Goal: Task Accomplishment & Management: Check status

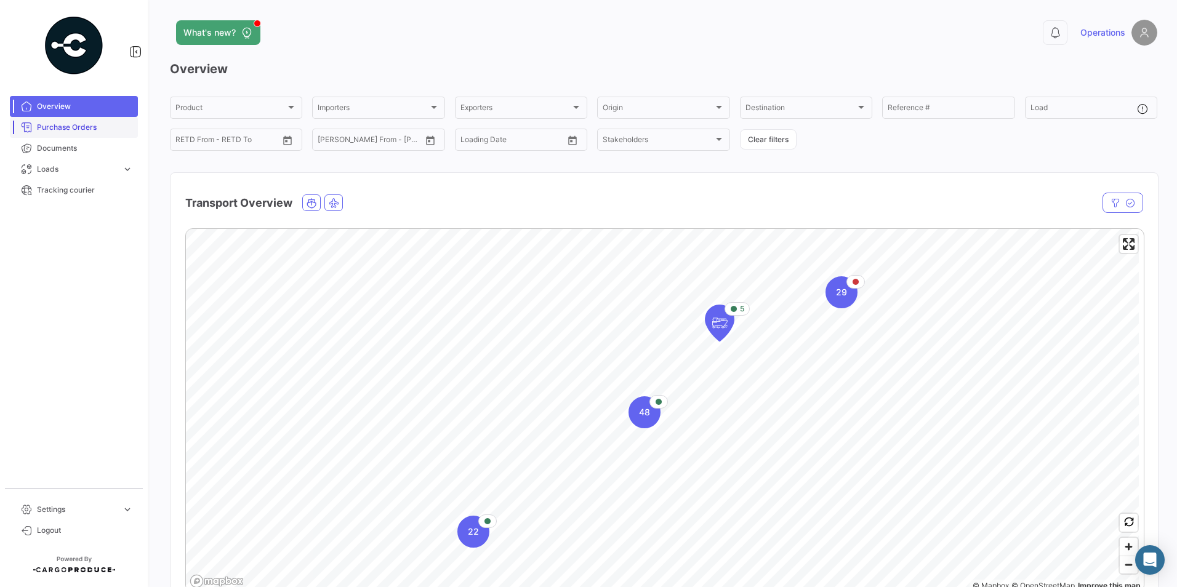
click at [78, 131] on span "Purchase Orders" at bounding box center [85, 127] width 96 height 11
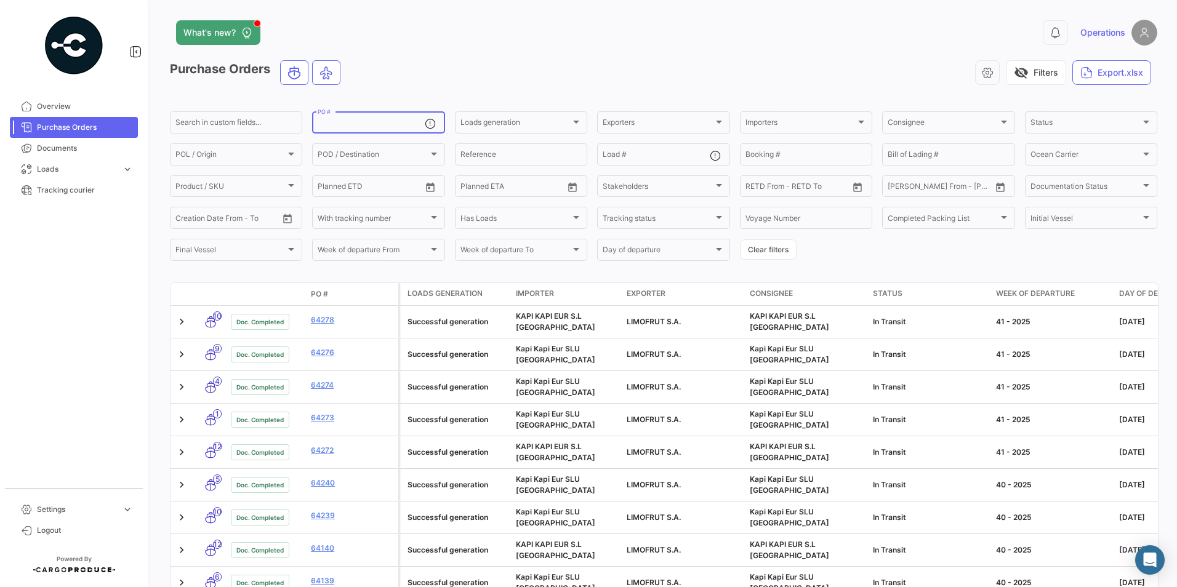
click at [388, 119] on div "PO #" at bounding box center [371, 122] width 106 height 24
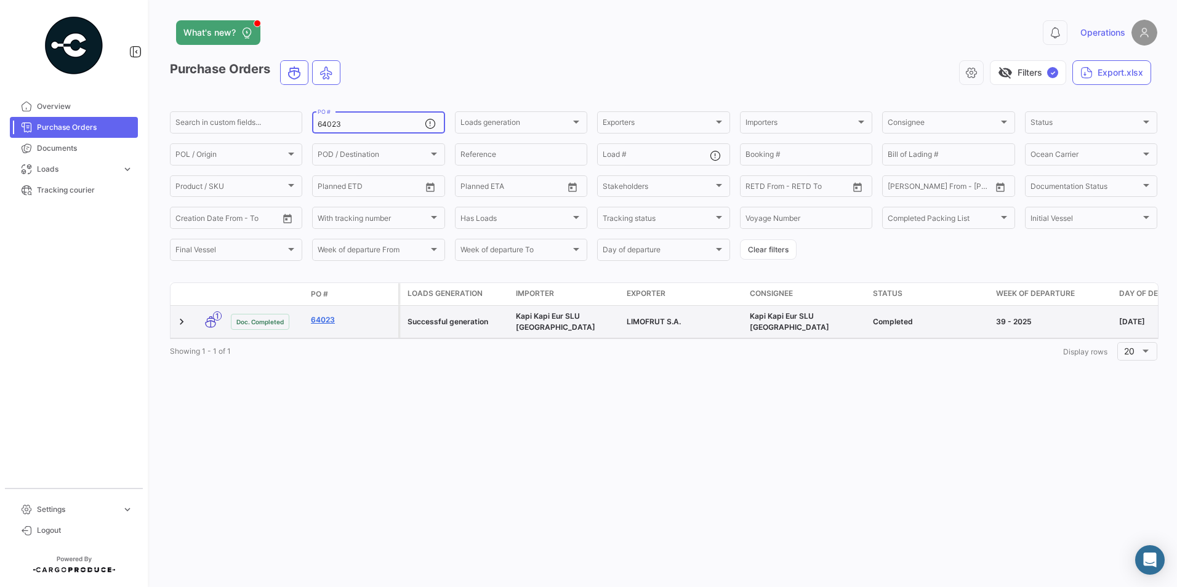
type input "64023"
click at [329, 315] on link "64023" at bounding box center [352, 320] width 82 height 11
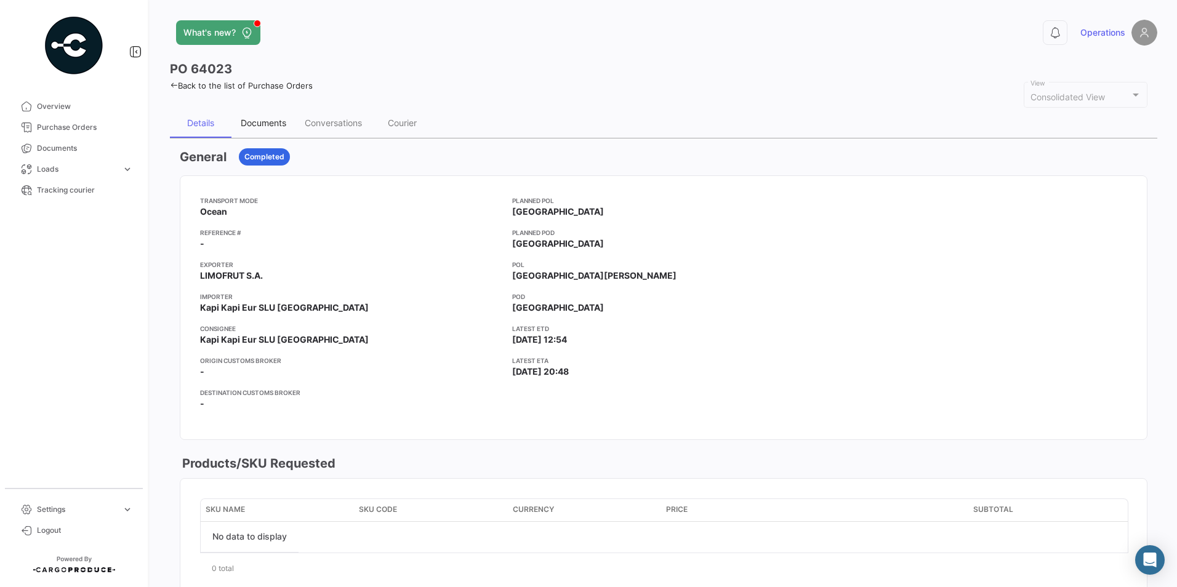
click at [251, 124] on div "Documents" at bounding box center [264, 123] width 46 height 10
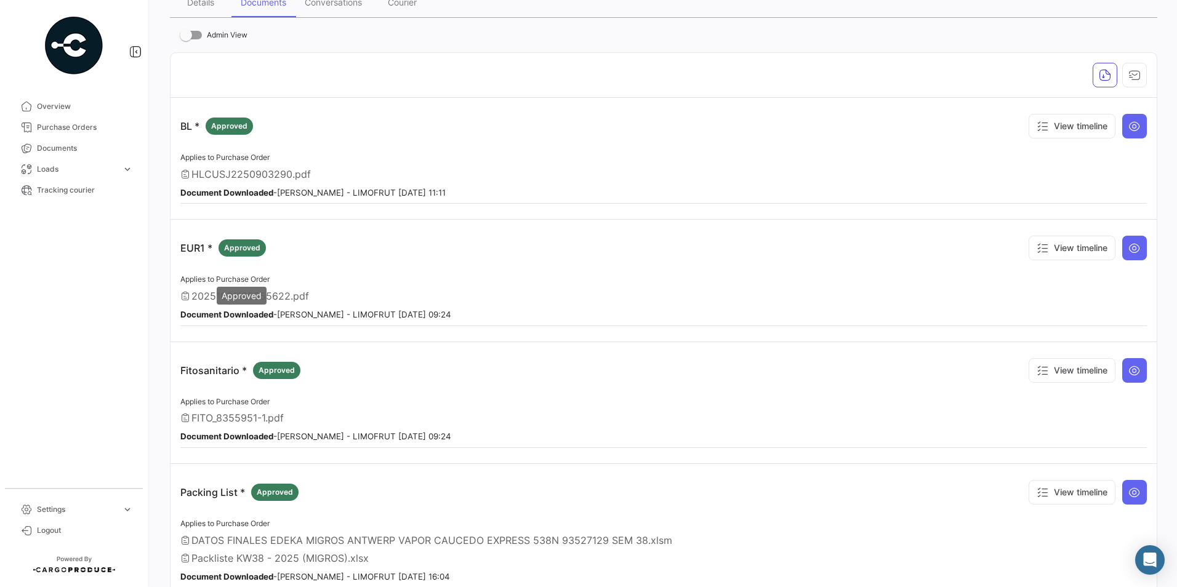
scroll to position [123, 0]
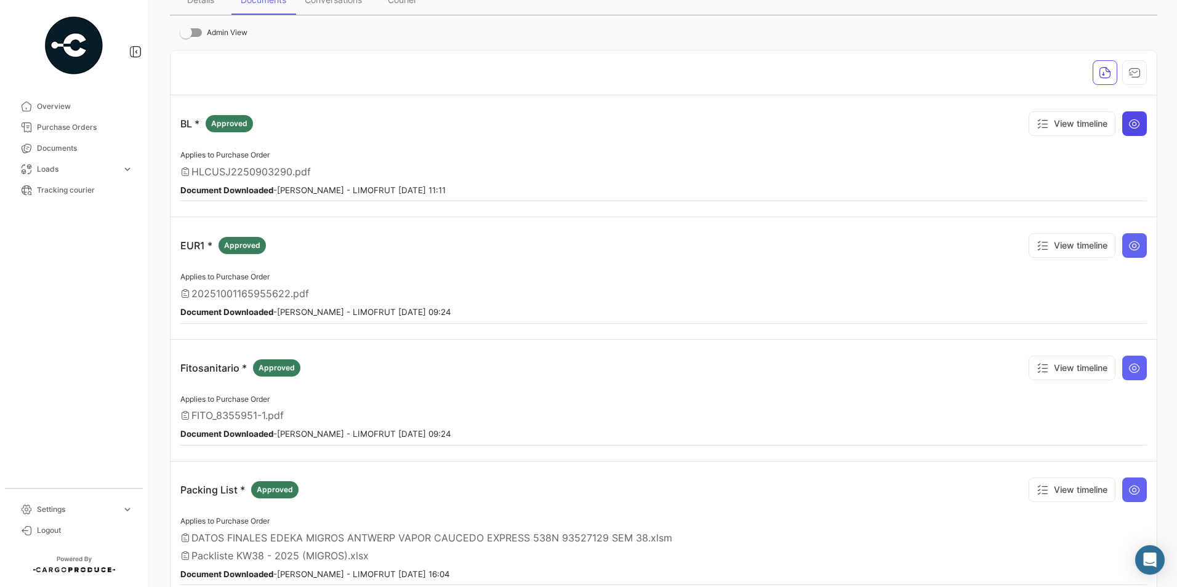
click at [1129, 122] on icon at bounding box center [1134, 124] width 12 height 12
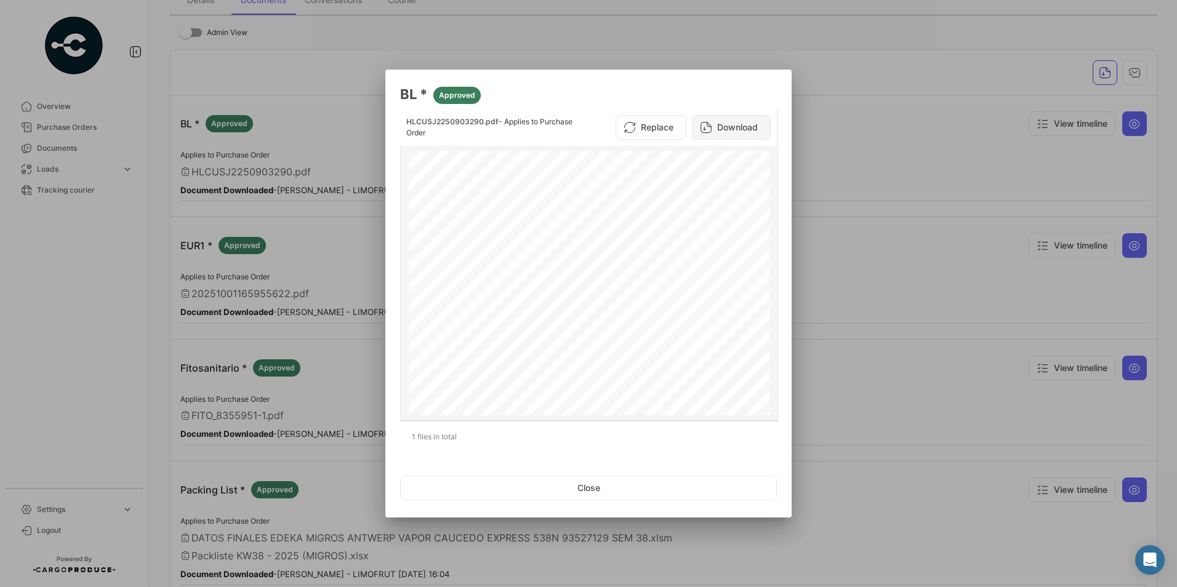
click at [713, 134] on button "Download" at bounding box center [731, 127] width 79 height 25
click at [726, 57] on div at bounding box center [588, 293] width 1177 height 587
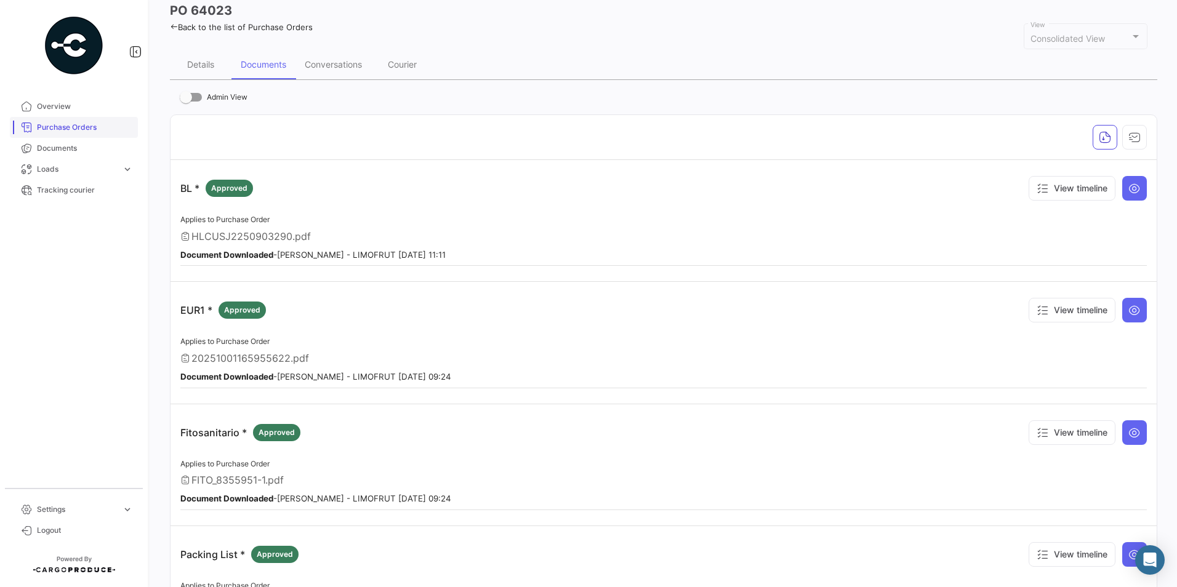
scroll to position [0, 0]
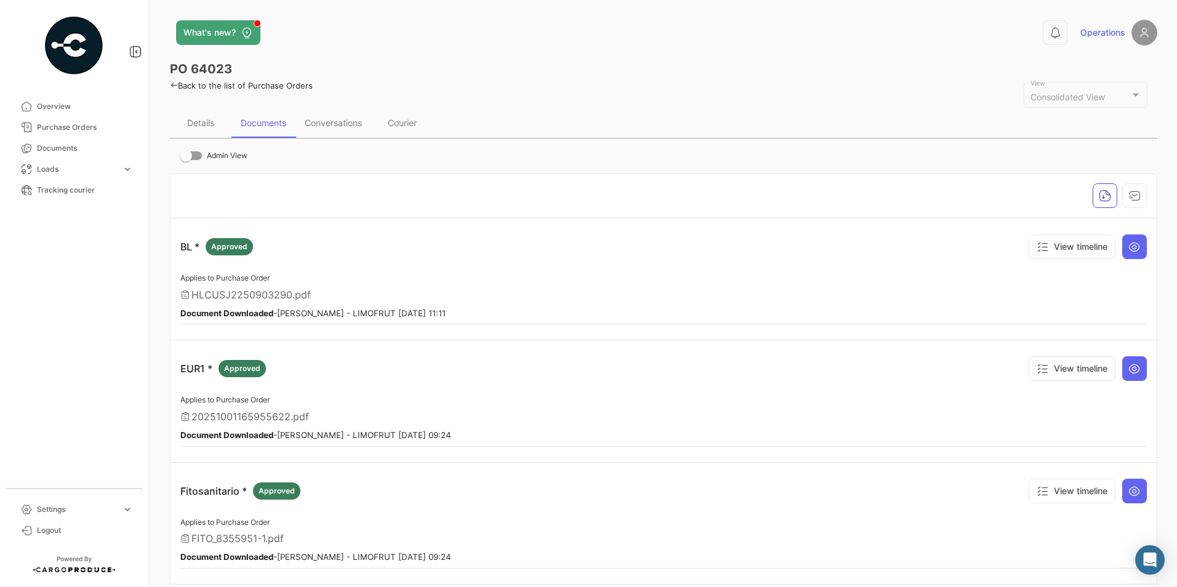
click at [175, 86] on icon at bounding box center [174, 85] width 8 height 8
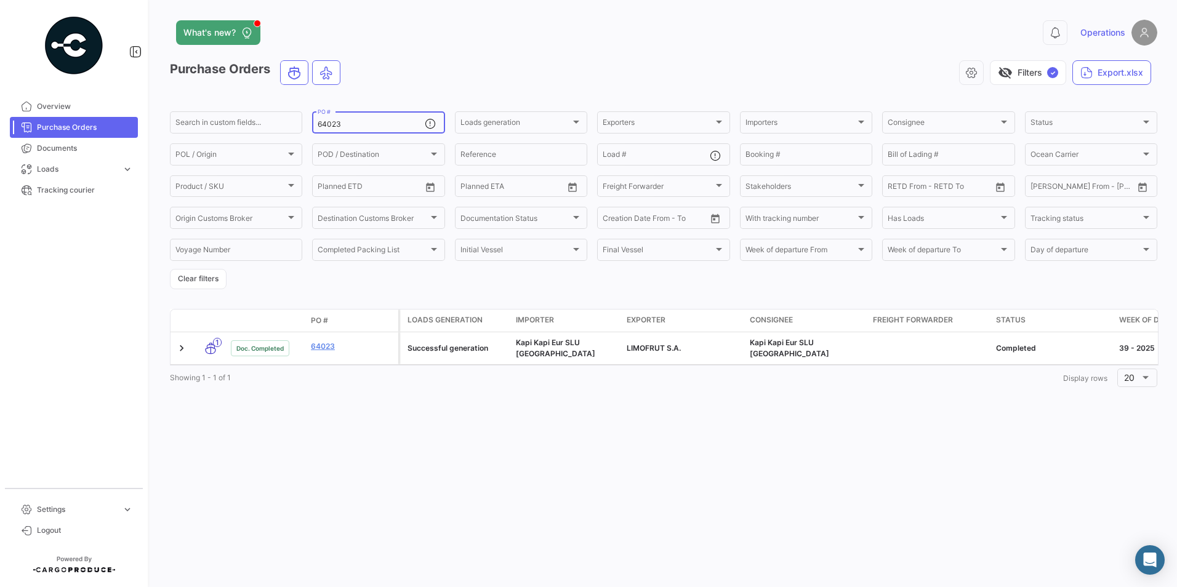
drag, startPoint x: 358, startPoint y: 126, endPoint x: 325, endPoint y: 134, distance: 34.0
click at [324, 125] on input "64023" at bounding box center [371, 124] width 106 height 9
type input "6"
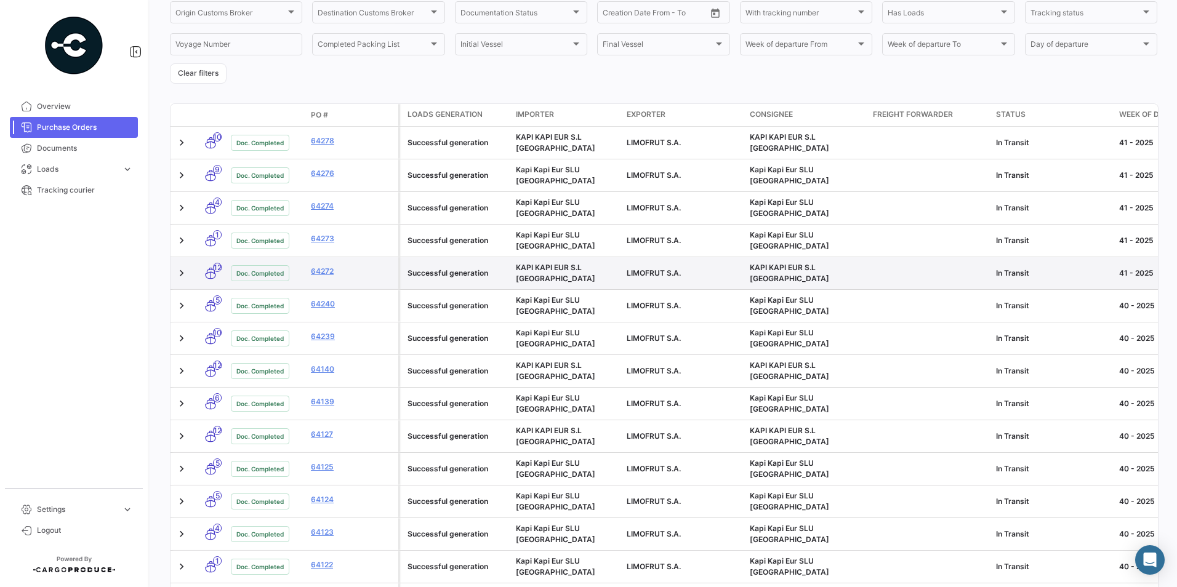
scroll to position [198, 0]
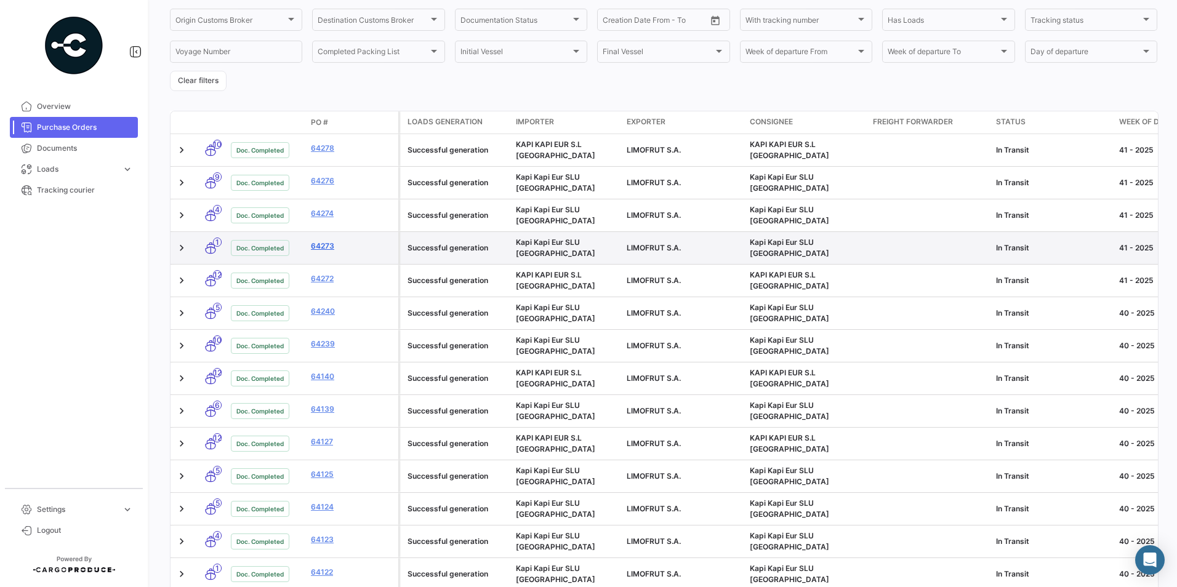
click at [325, 241] on link "64273" at bounding box center [352, 246] width 82 height 11
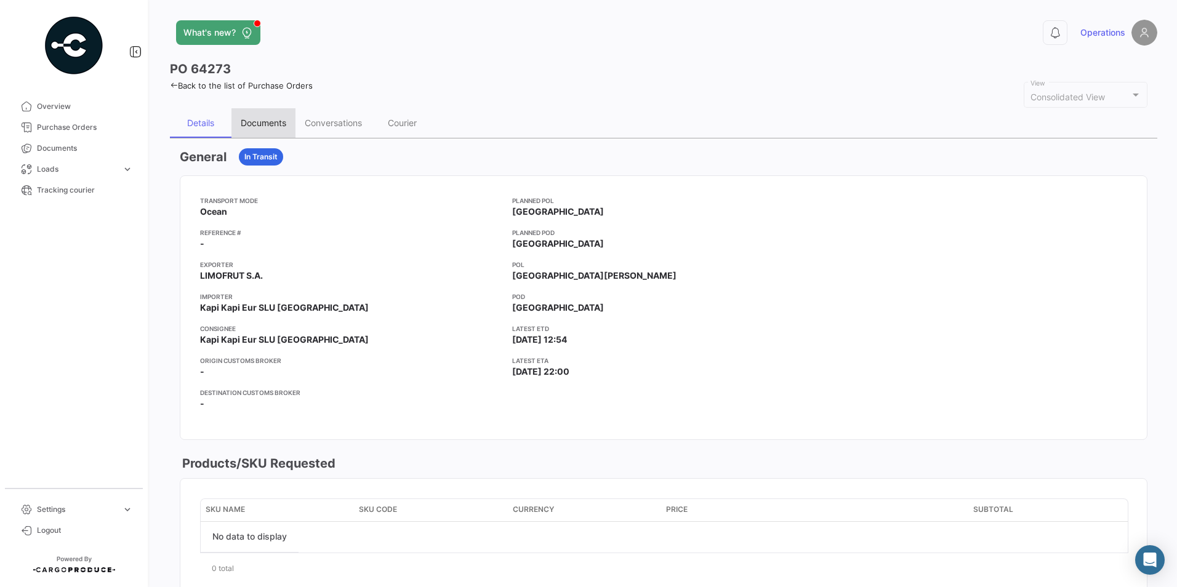
click at [273, 111] on div "Documents" at bounding box center [263, 123] width 64 height 30
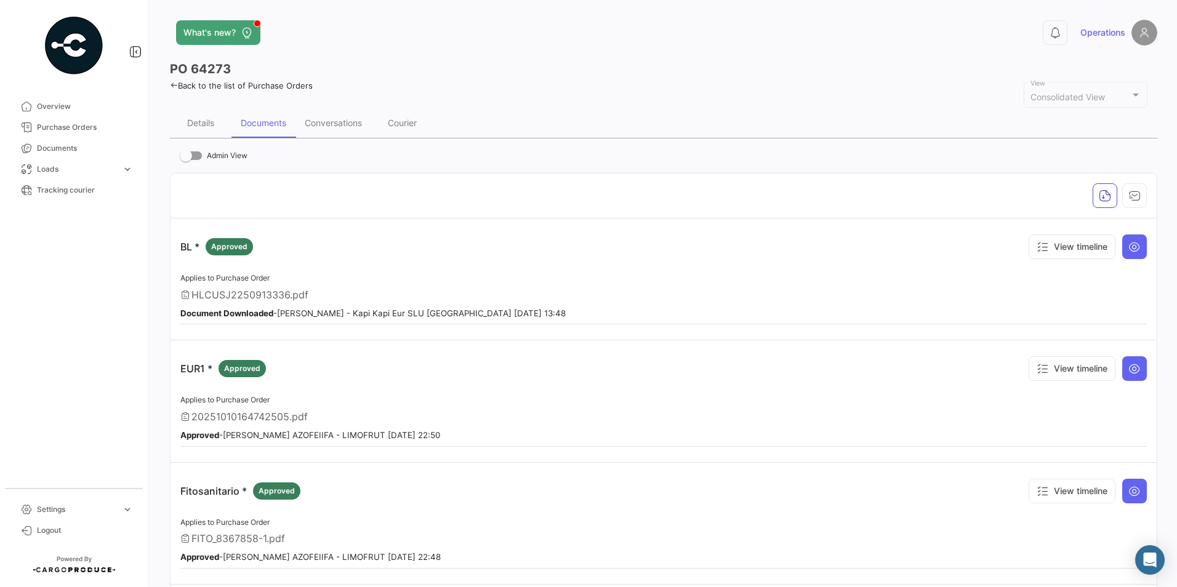
click at [172, 81] on icon at bounding box center [174, 85] width 8 height 8
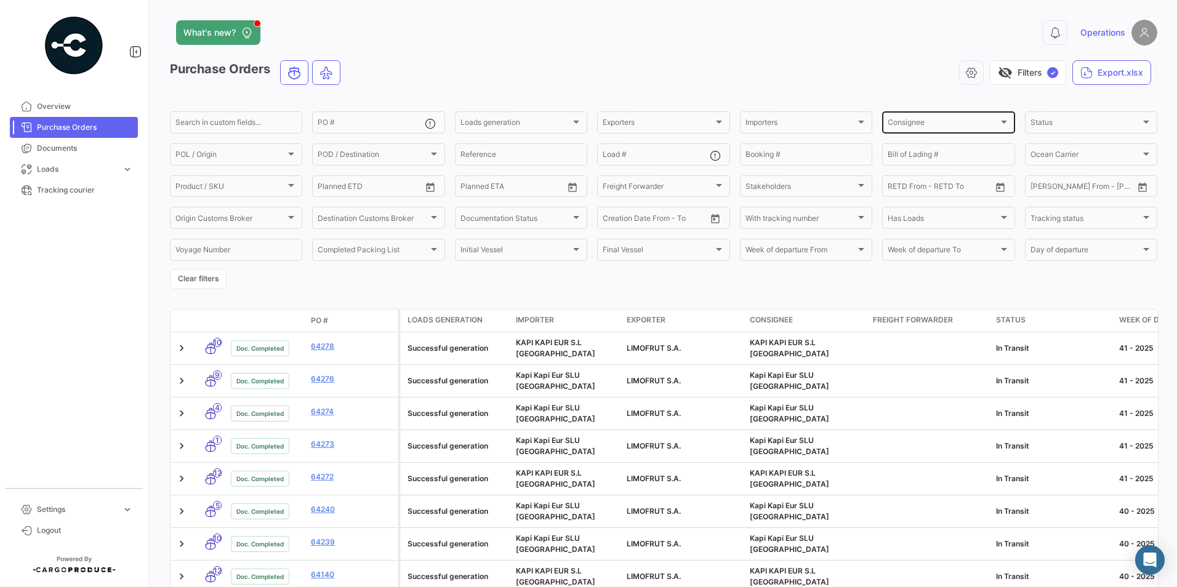
click at [907, 115] on div "Consignee Consignee" at bounding box center [948, 122] width 121 height 24
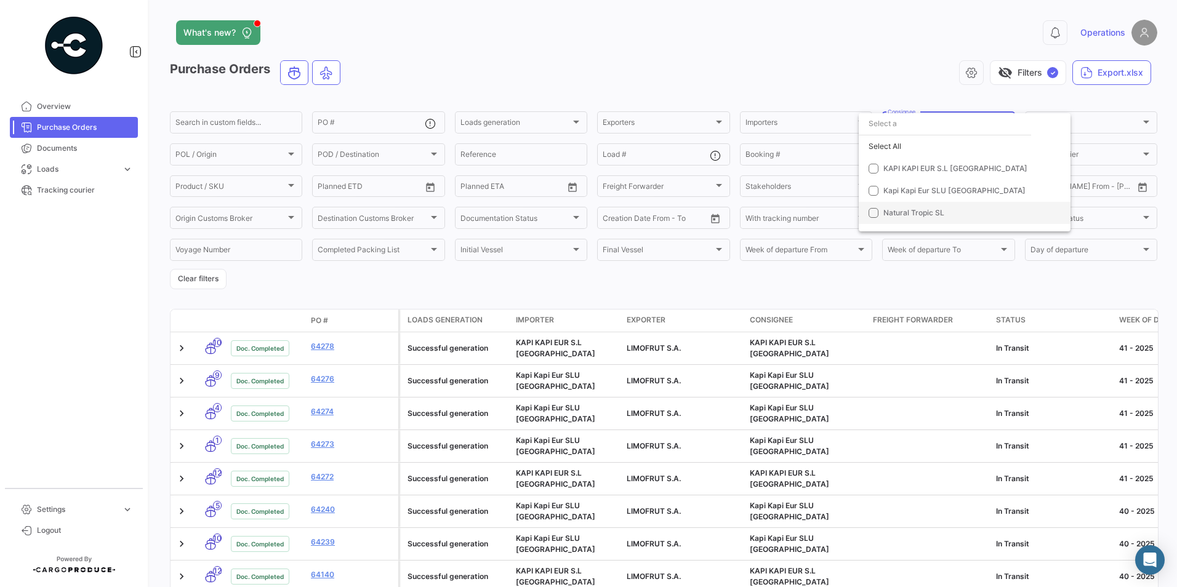
click at [869, 217] on mat-pseudo-checkbox at bounding box center [873, 213] width 10 height 10
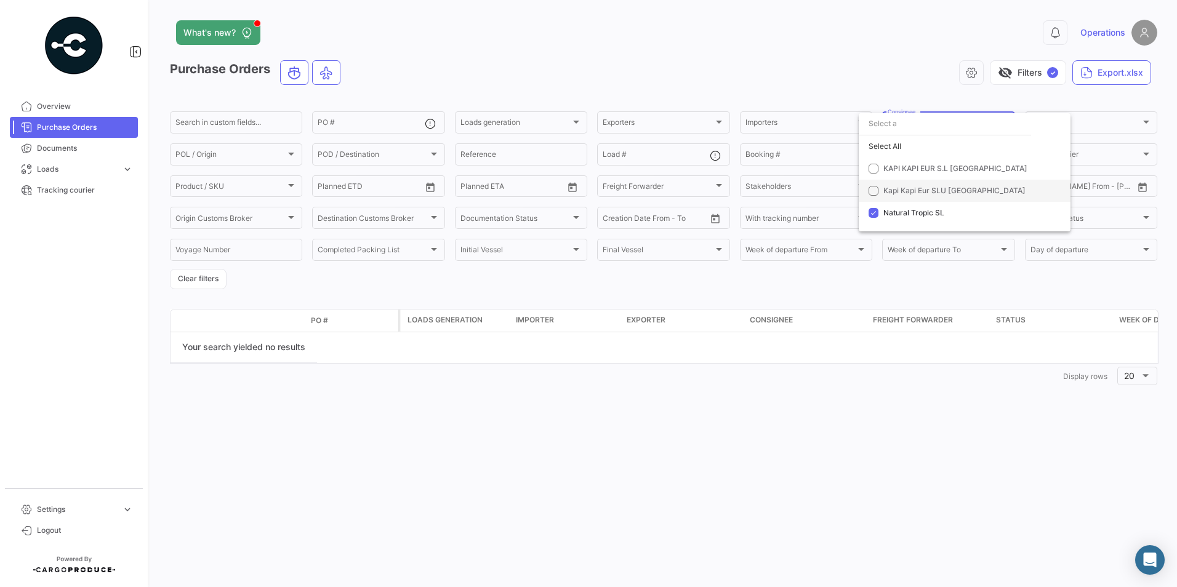
click at [873, 188] on mat-pseudo-checkbox at bounding box center [873, 191] width 10 height 10
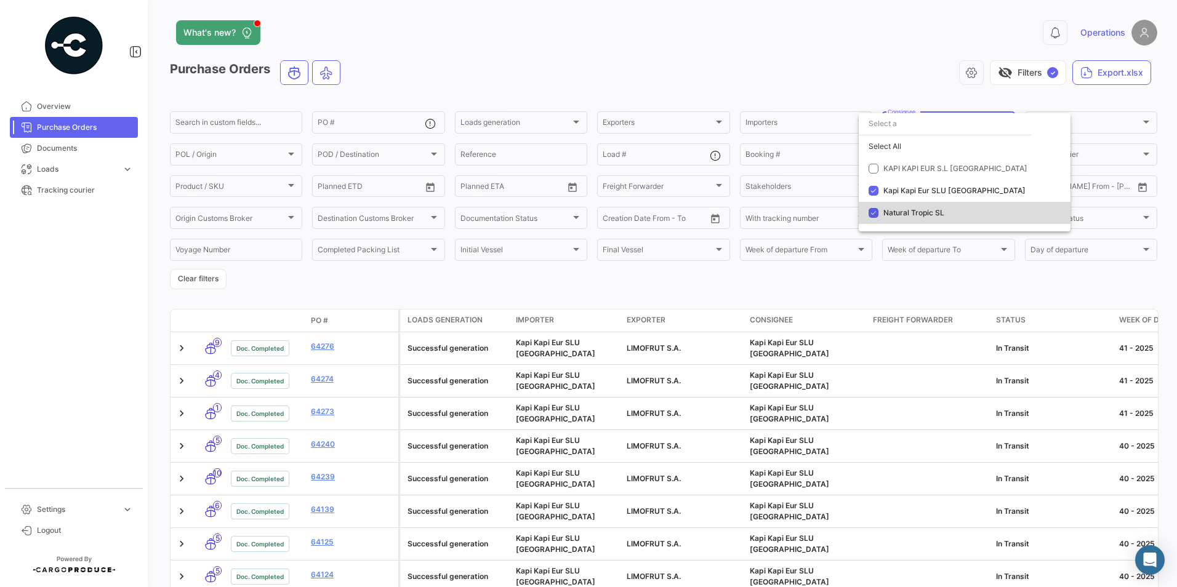
click at [876, 215] on mat-pseudo-checkbox at bounding box center [873, 213] width 10 height 10
click at [878, 166] on mat-option "KAPI KAPI EUR S.L [GEOGRAPHIC_DATA]" at bounding box center [965, 169] width 212 height 22
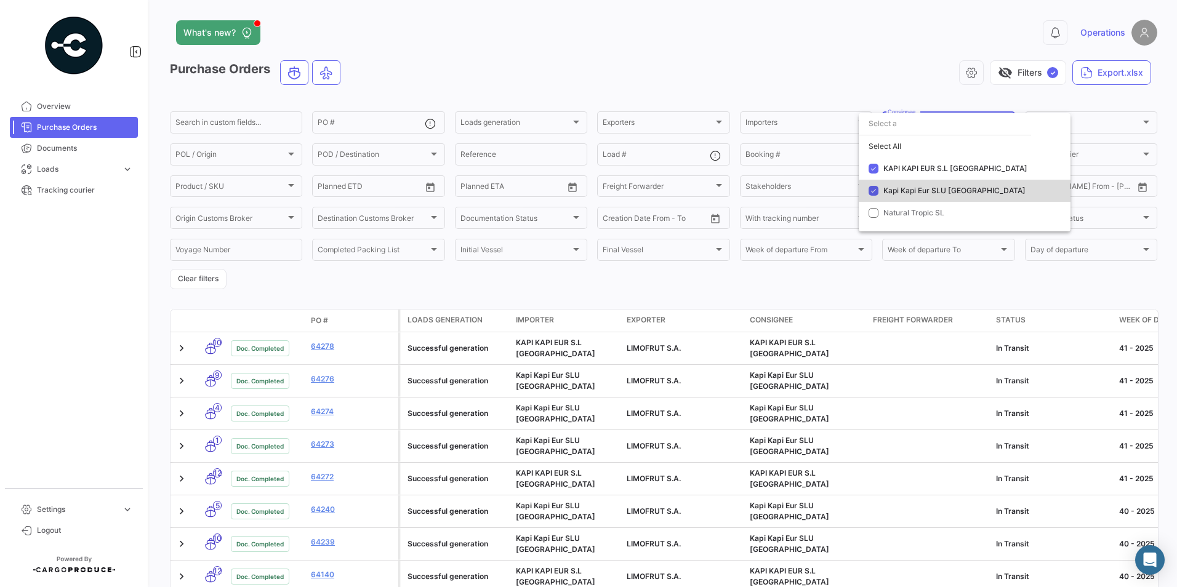
click at [876, 193] on mat-pseudo-checkbox at bounding box center [873, 191] width 10 height 10
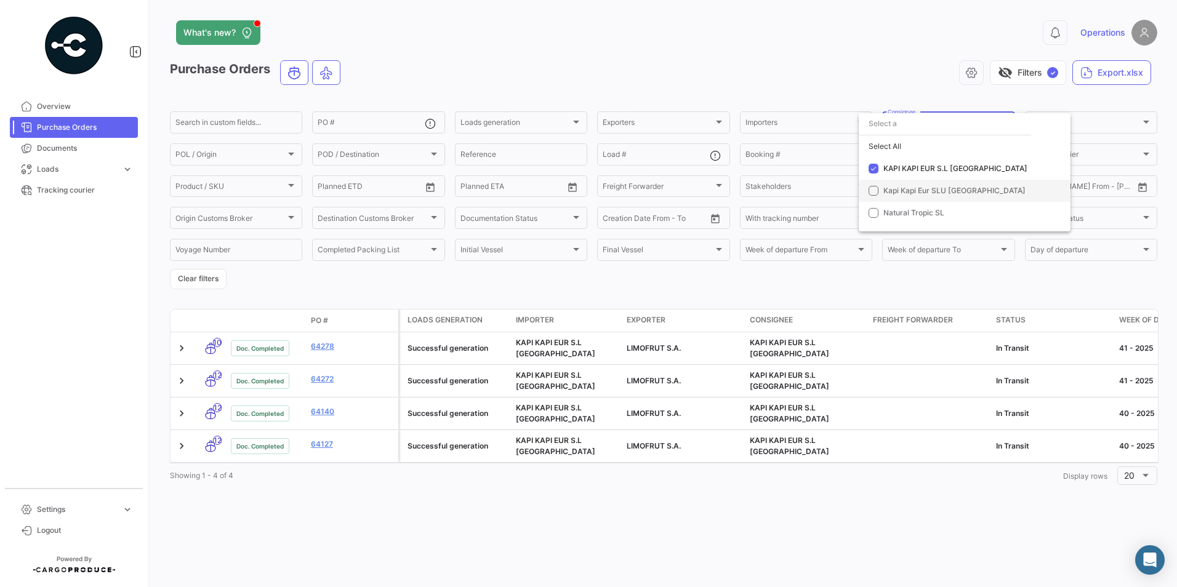
click at [876, 188] on mat-pseudo-checkbox at bounding box center [873, 191] width 10 height 10
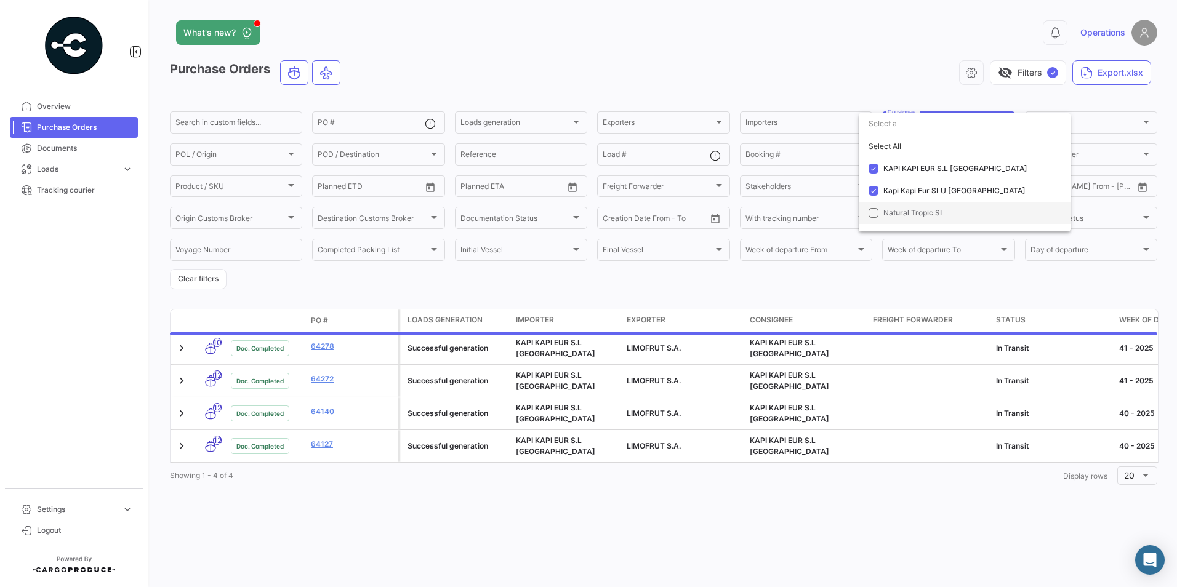
click at [876, 220] on mat-option "Natural Tropic SL" at bounding box center [965, 213] width 212 height 22
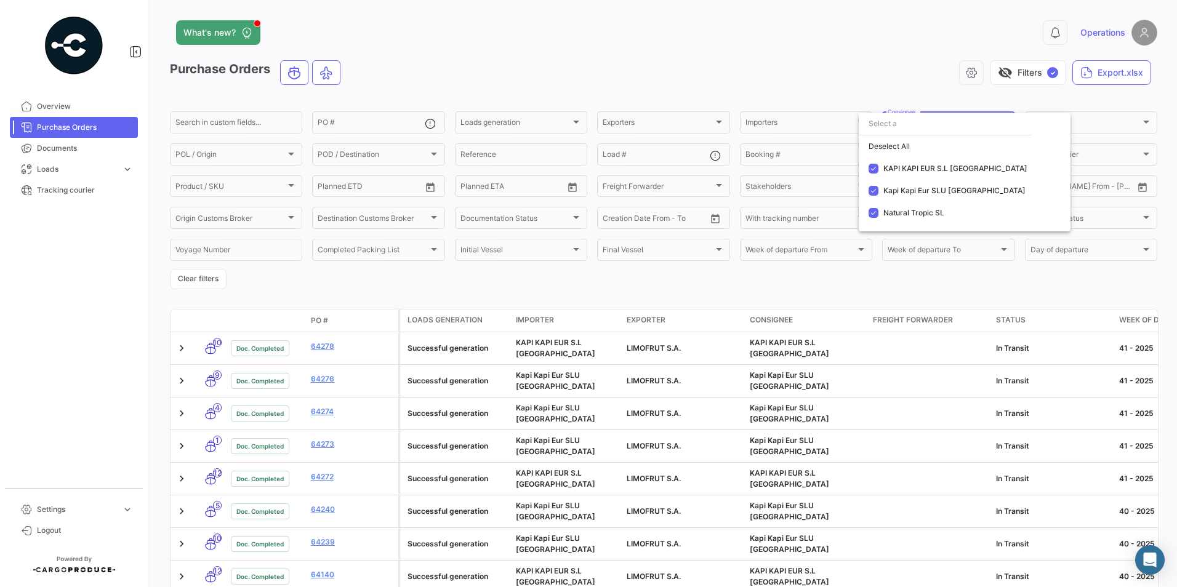
click at [590, 42] on div at bounding box center [588, 293] width 1177 height 587
